Goal: Navigation & Orientation: Find specific page/section

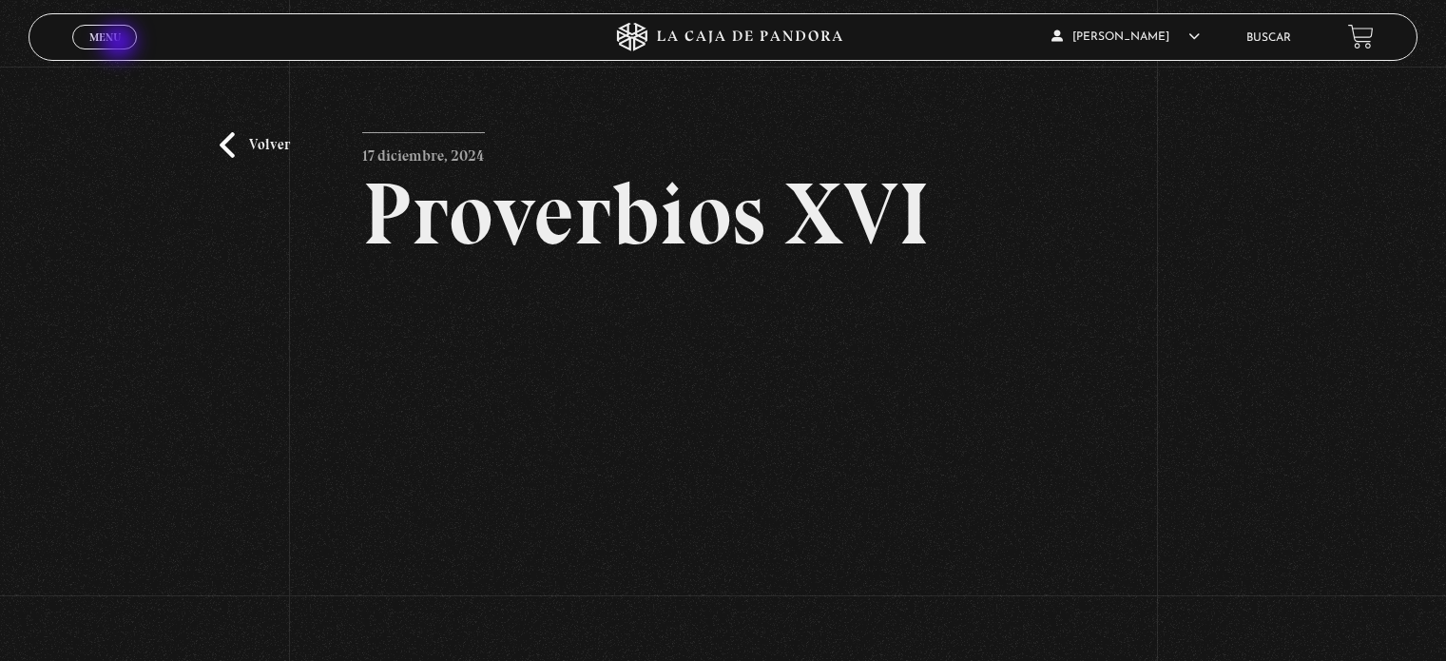
scroll to position [190, 0]
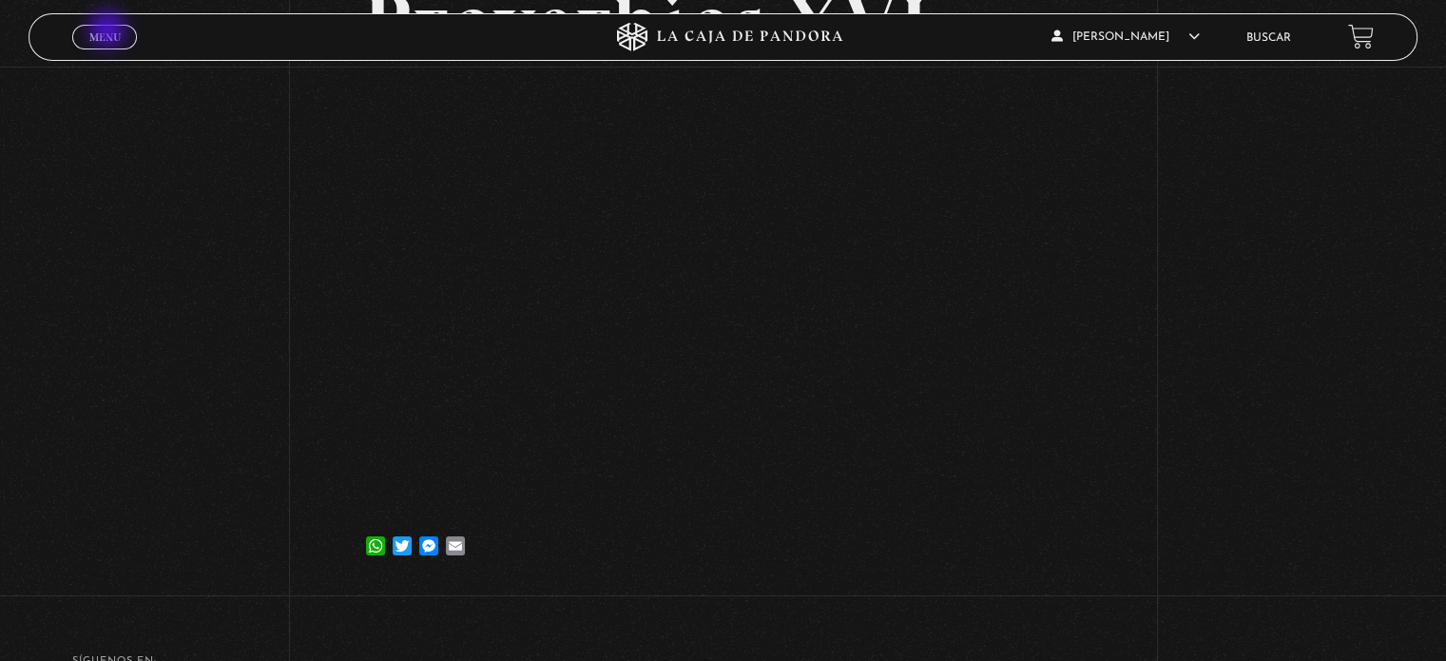
click at [109, 31] on span "Menu" at bounding box center [104, 36] width 31 height 11
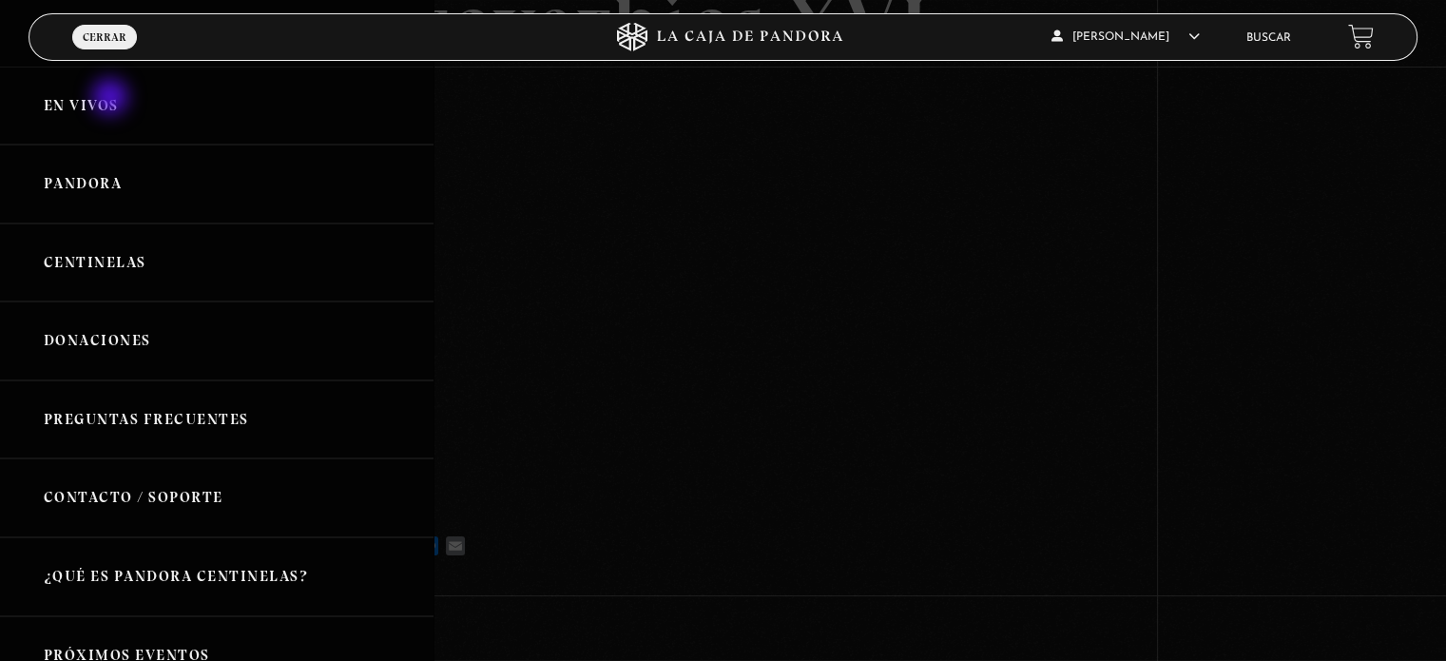
click at [112, 99] on link "En vivos" at bounding box center [217, 106] width 434 height 79
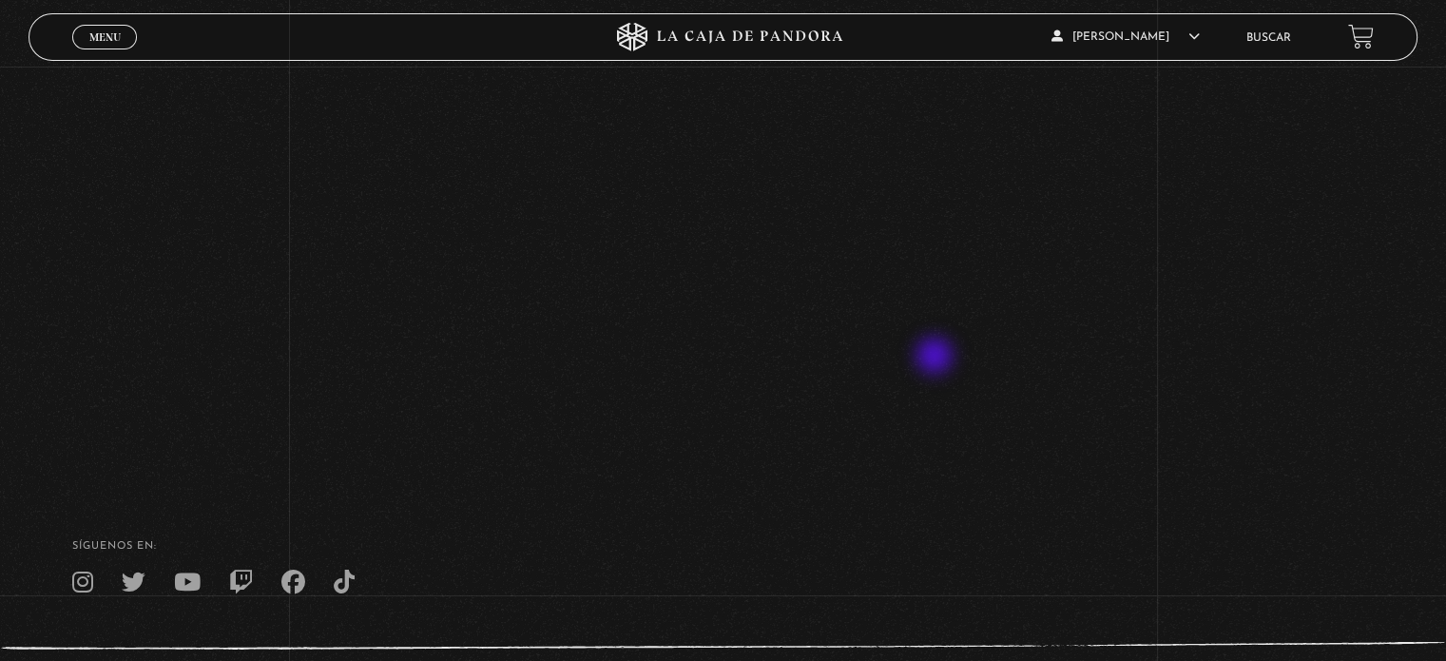
scroll to position [285, 0]
